Goal: Check status: Check status

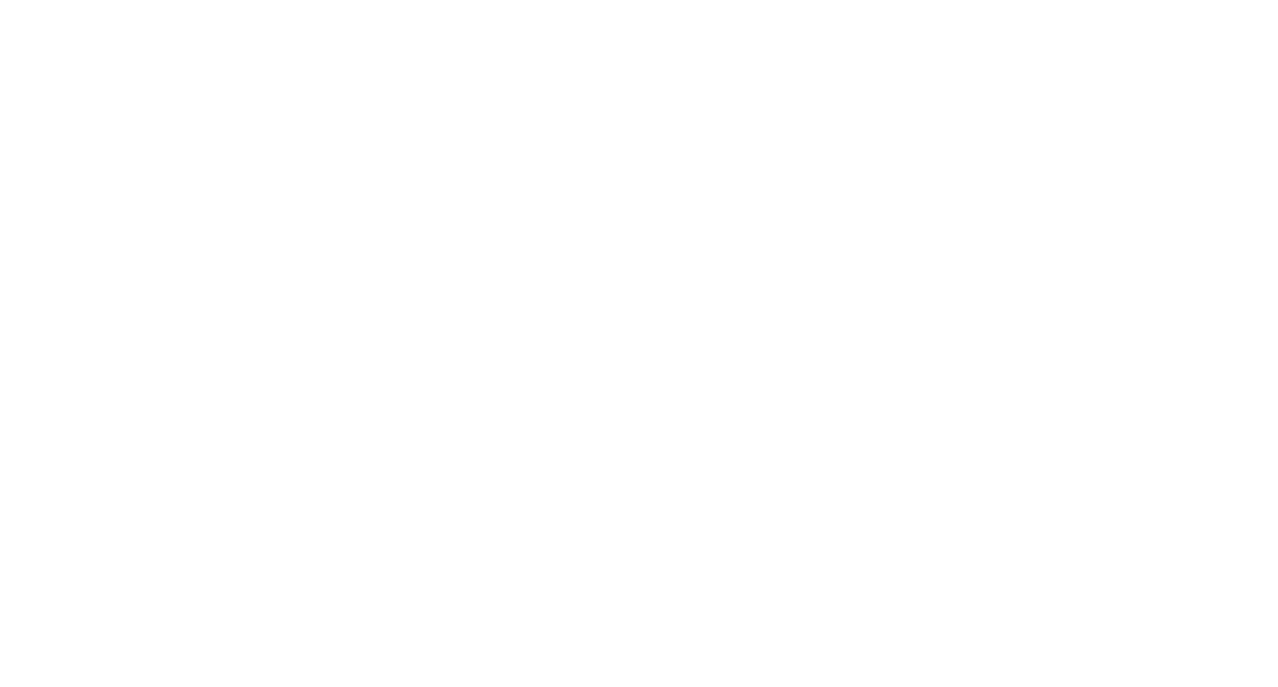
select select "*"
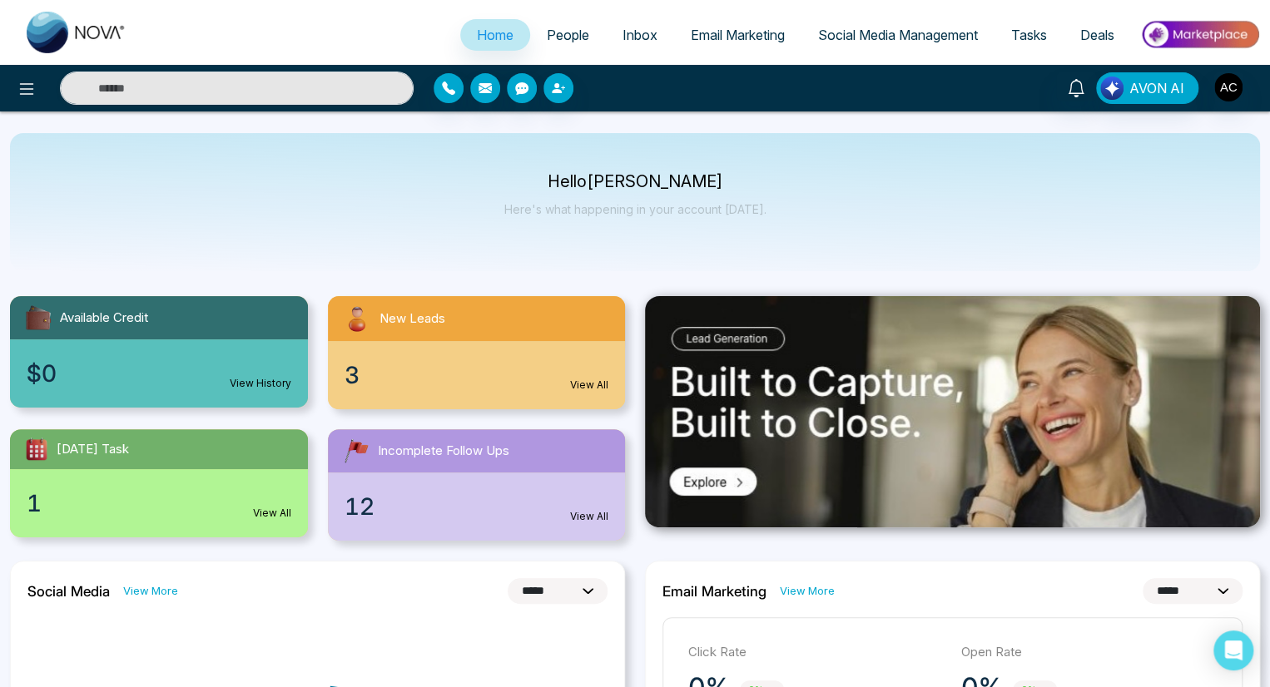
click at [260, 376] on link "View History" at bounding box center [261, 383] width 62 height 15
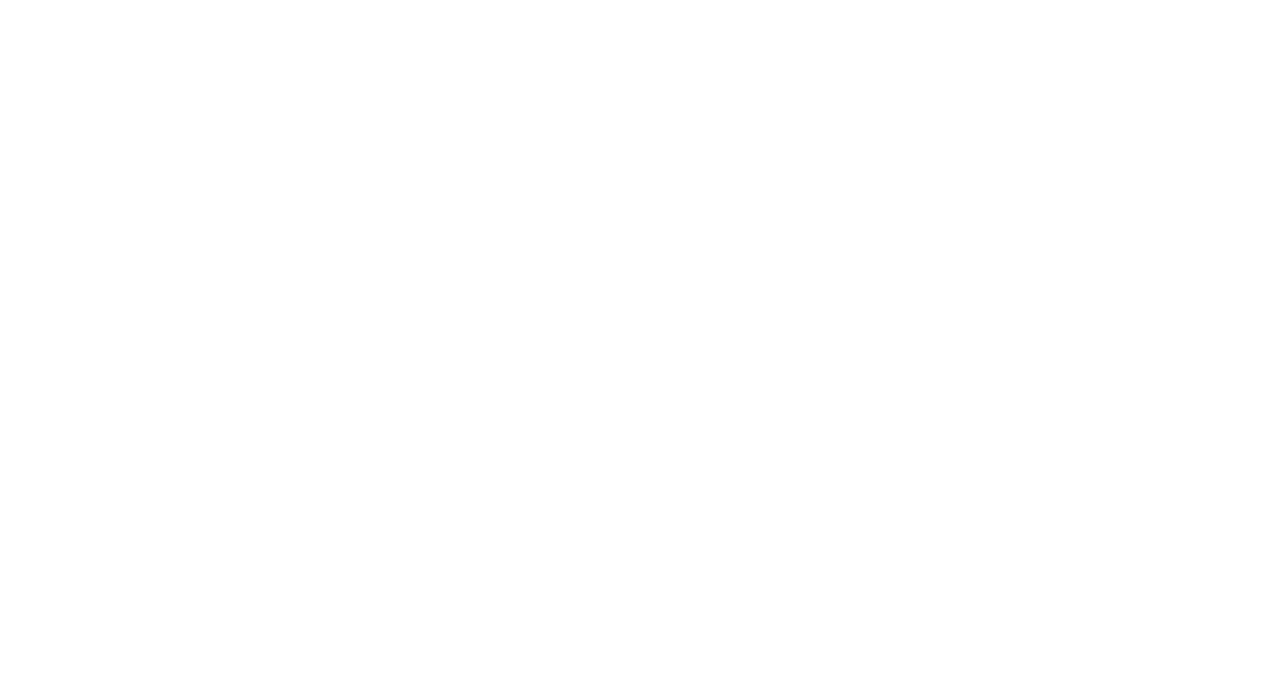
select select "*"
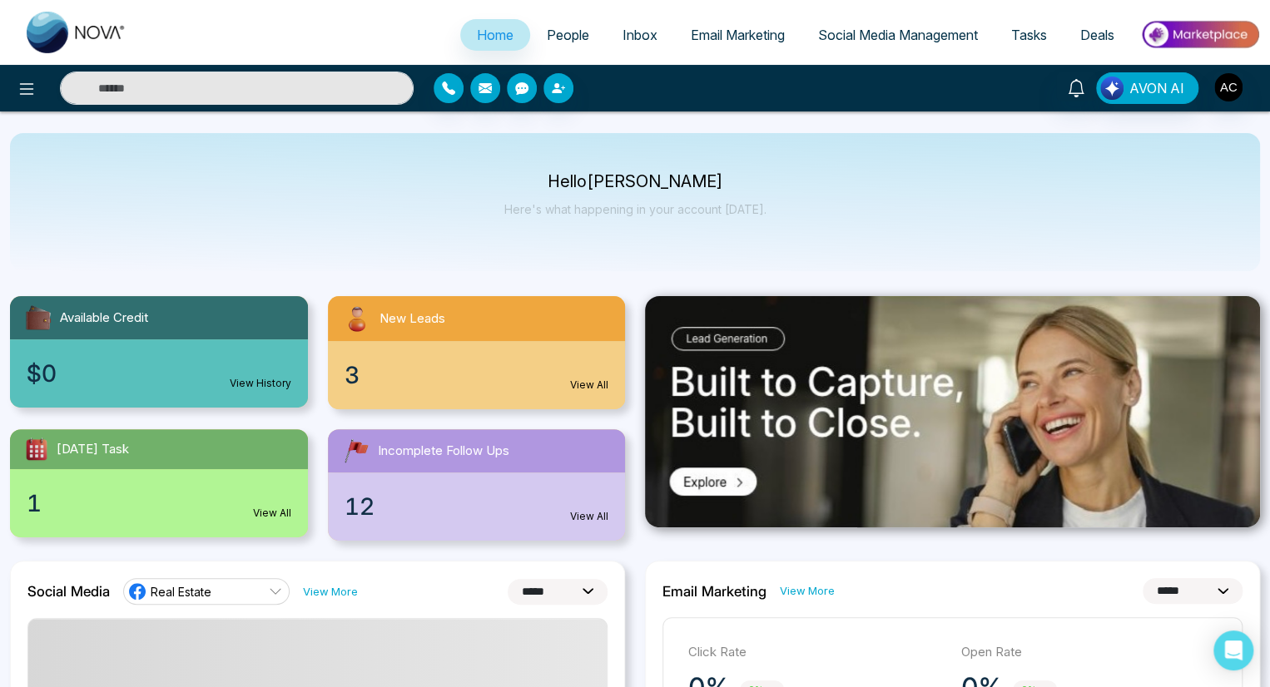
click at [589, 378] on link "View All" at bounding box center [589, 385] width 38 height 15
